Goal: Task Accomplishment & Management: Use online tool/utility

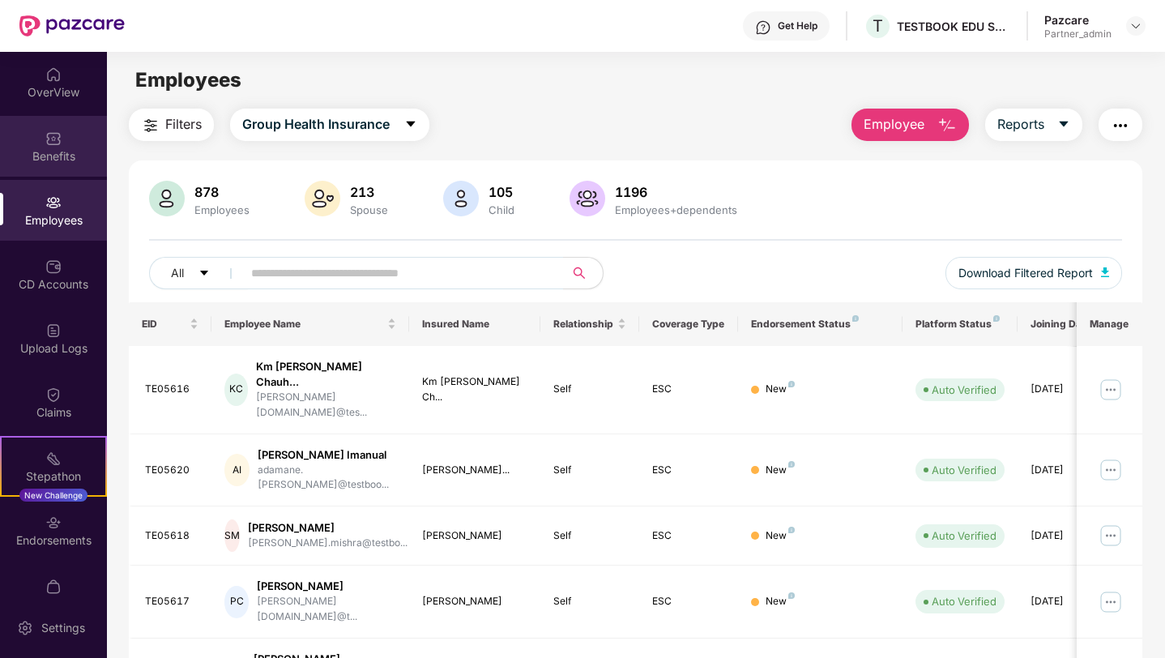
click at [15, 139] on div "Benefits" at bounding box center [53, 146] width 107 height 61
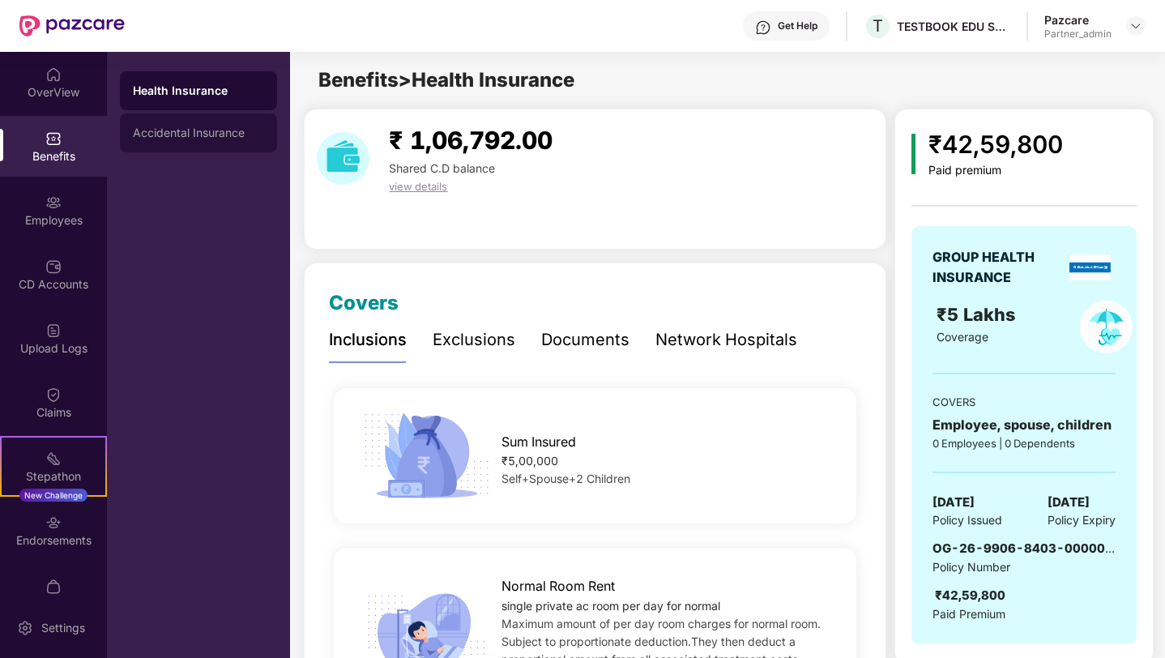
click at [219, 143] on div "Accidental Insurance" at bounding box center [198, 132] width 157 height 39
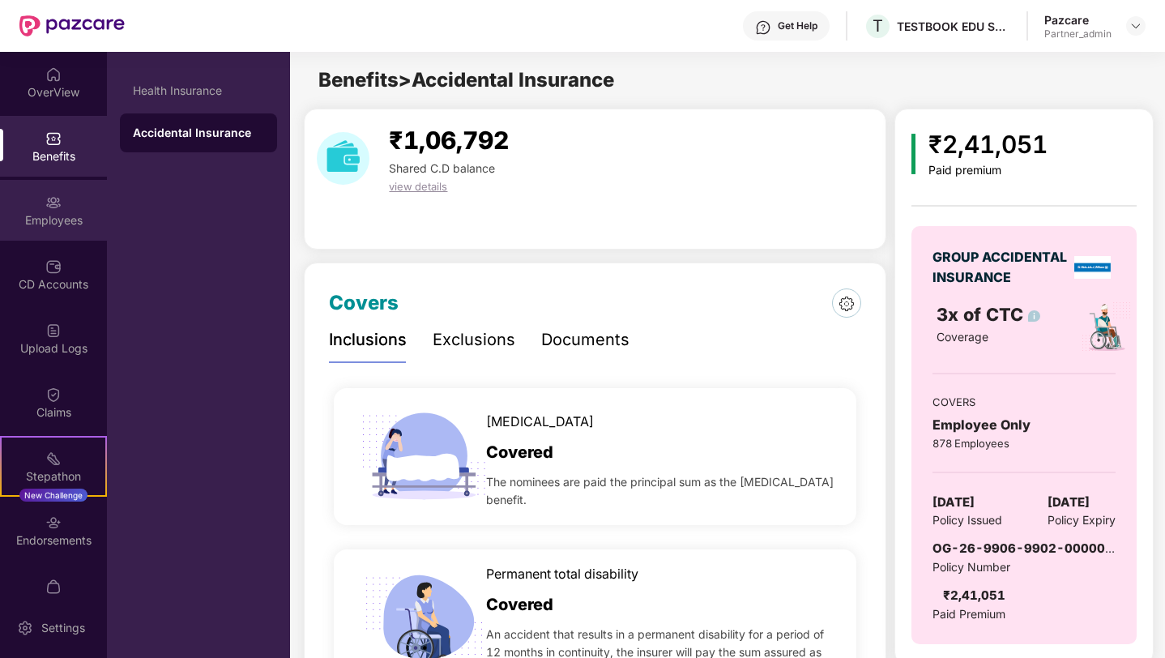
click at [50, 220] on div "Employees" at bounding box center [53, 220] width 107 height 16
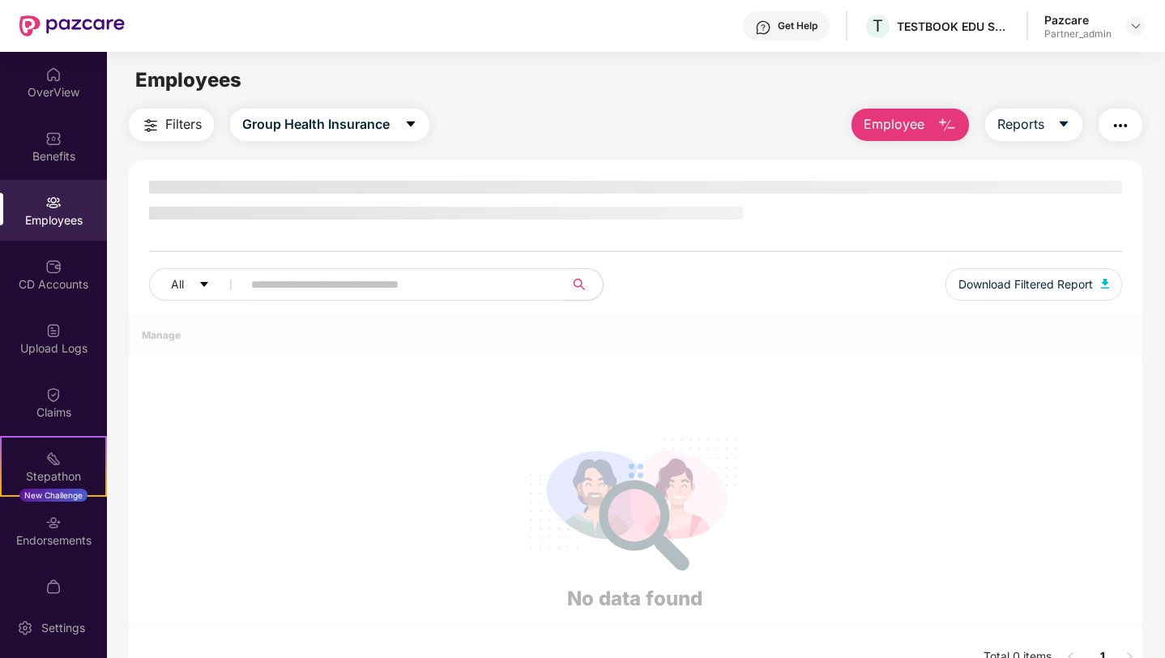
click at [158, 126] on img "button" at bounding box center [150, 125] width 19 height 19
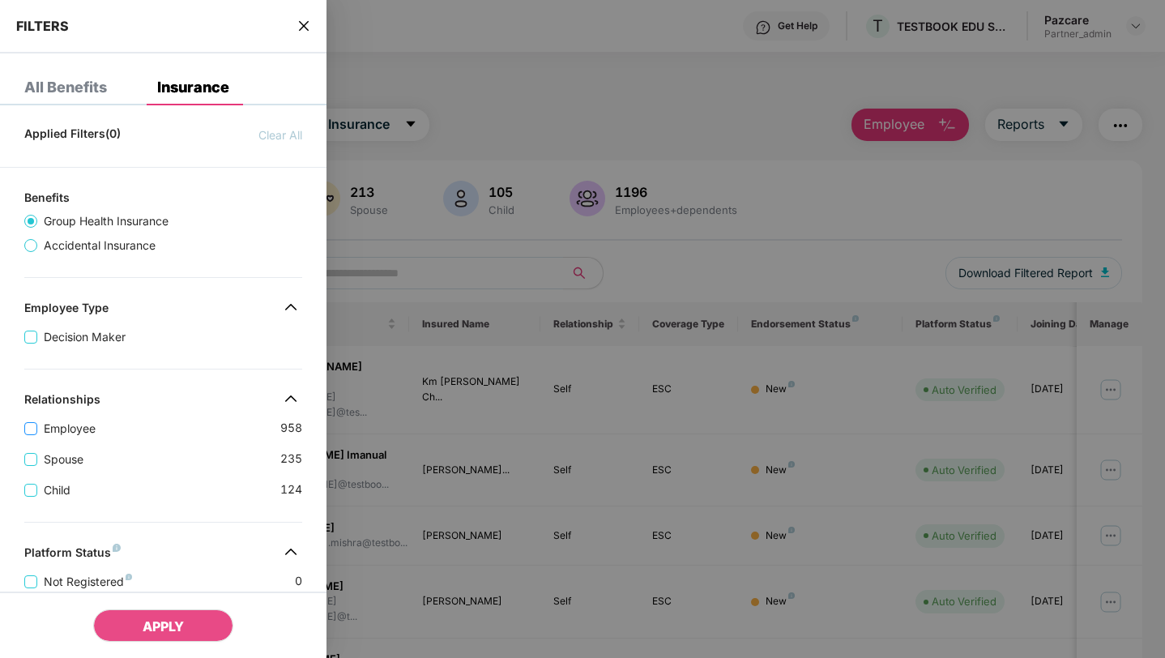
click at [70, 424] on span "Employee" at bounding box center [69, 429] width 65 height 18
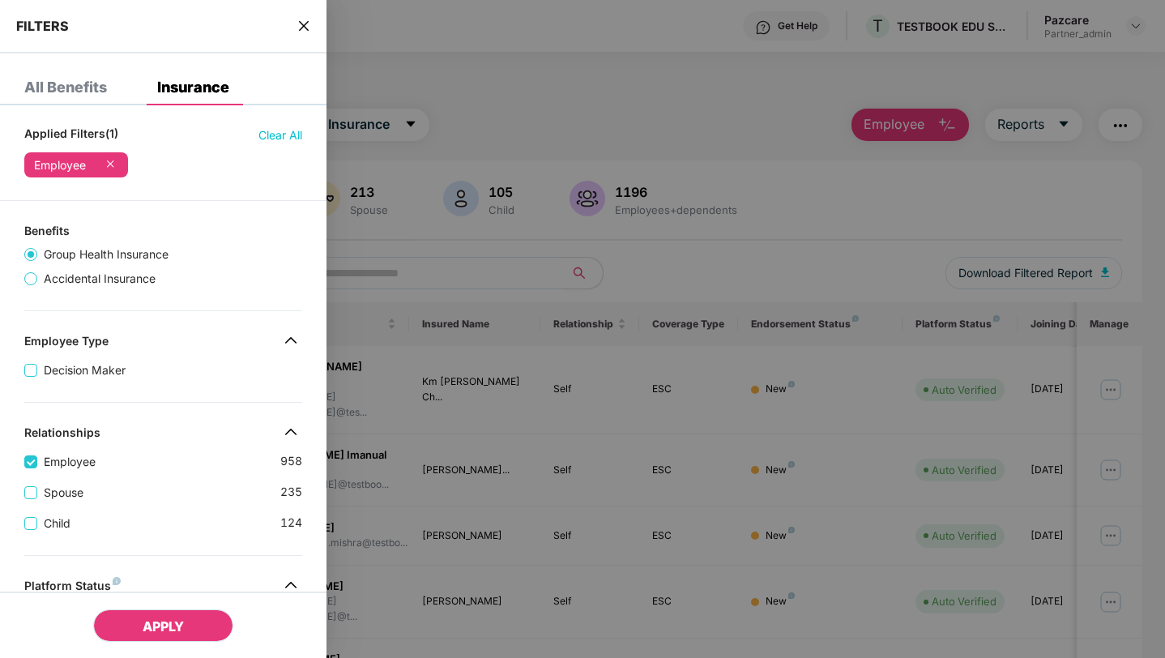
click at [187, 623] on button "APPLY" at bounding box center [163, 625] width 140 height 32
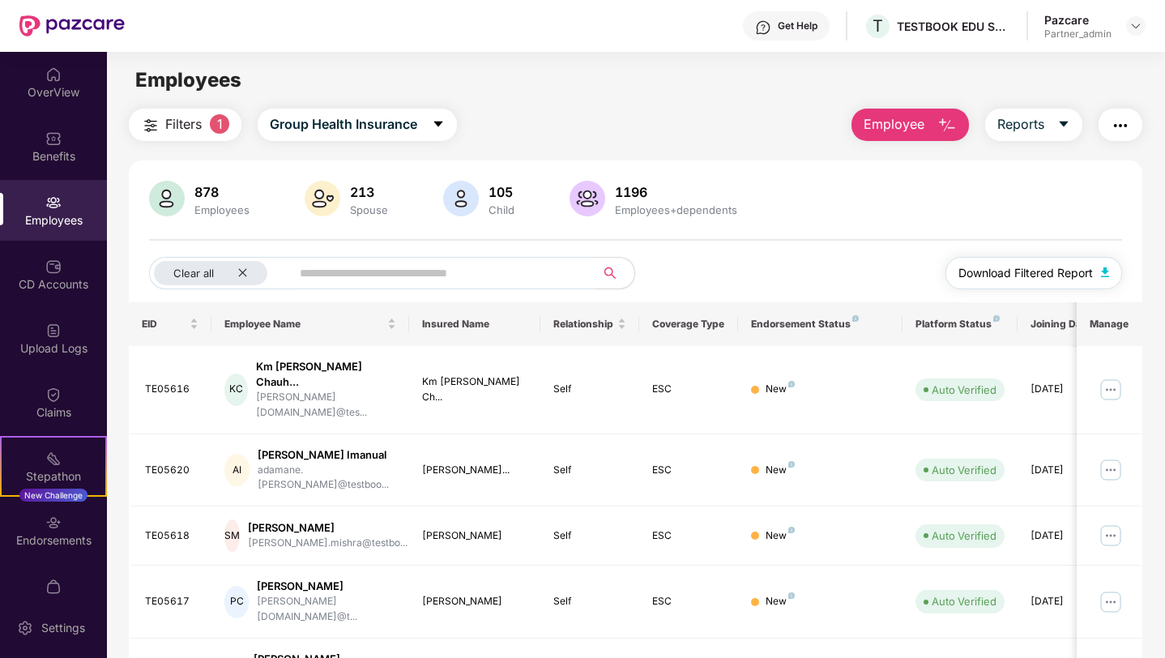
click at [998, 267] on span "Download Filtered Report" at bounding box center [1025, 273] width 134 height 18
